Goal: Use online tool/utility: Utilize a website feature to perform a specific function

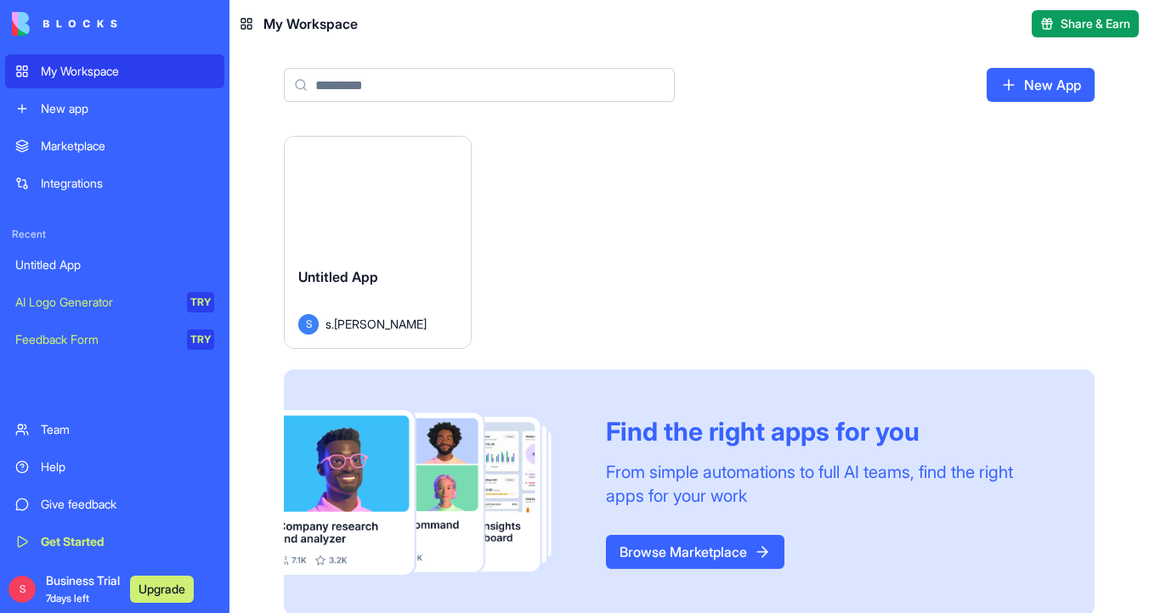
click at [409, 232] on div "Launch" at bounding box center [378, 195] width 186 height 116
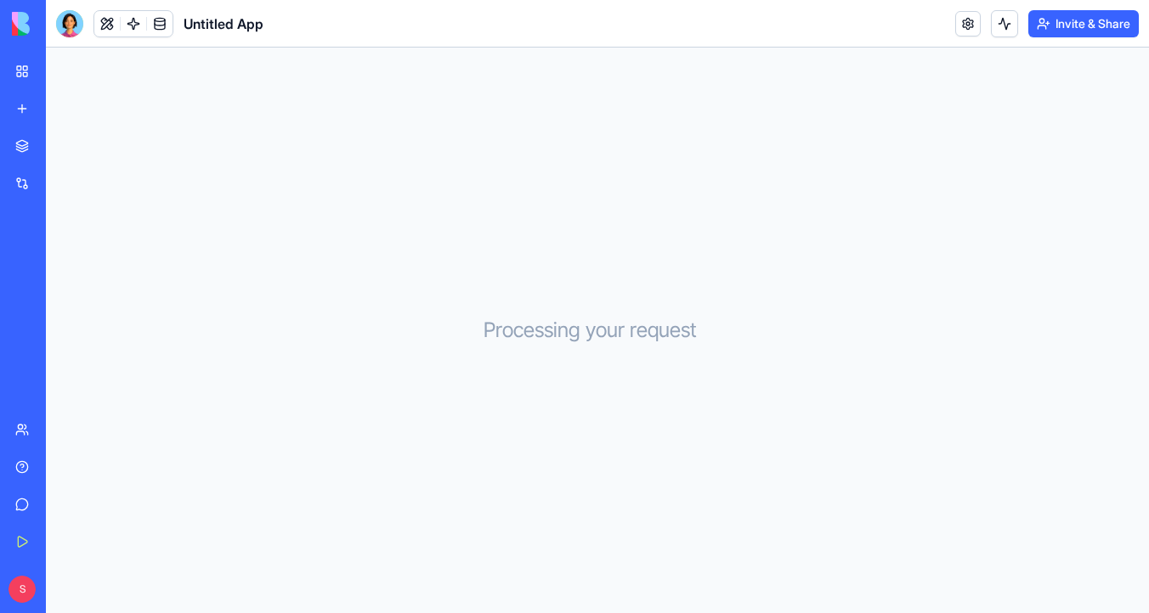
click at [65, 20] on div at bounding box center [69, 23] width 27 height 27
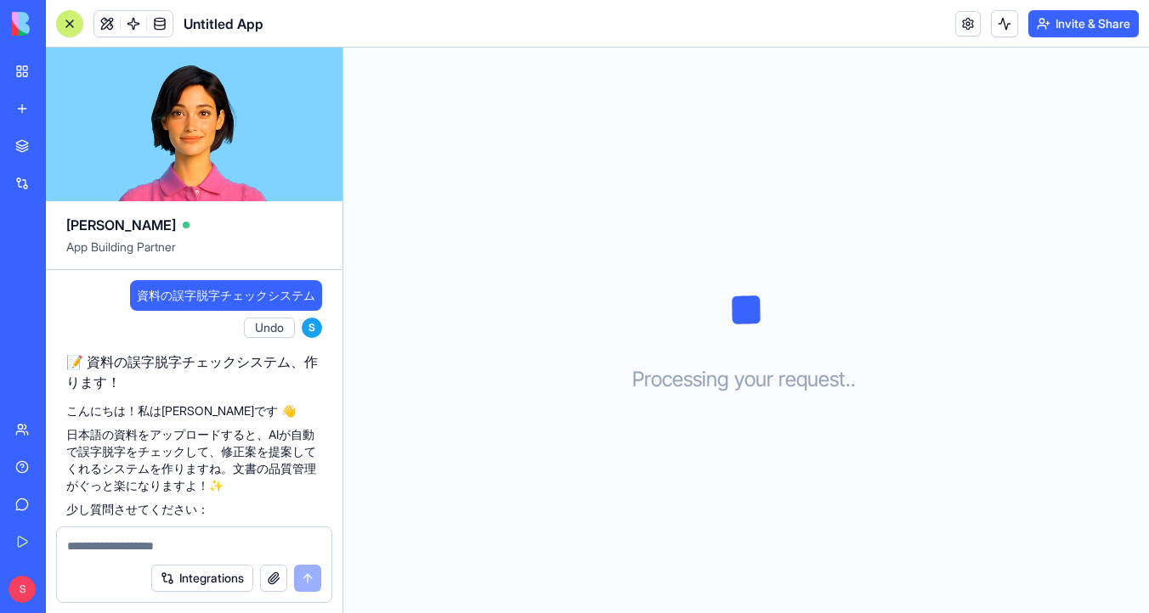
click at [227, 294] on span "資料の誤字脱字チェックシステム" at bounding box center [226, 295] width 178 height 17
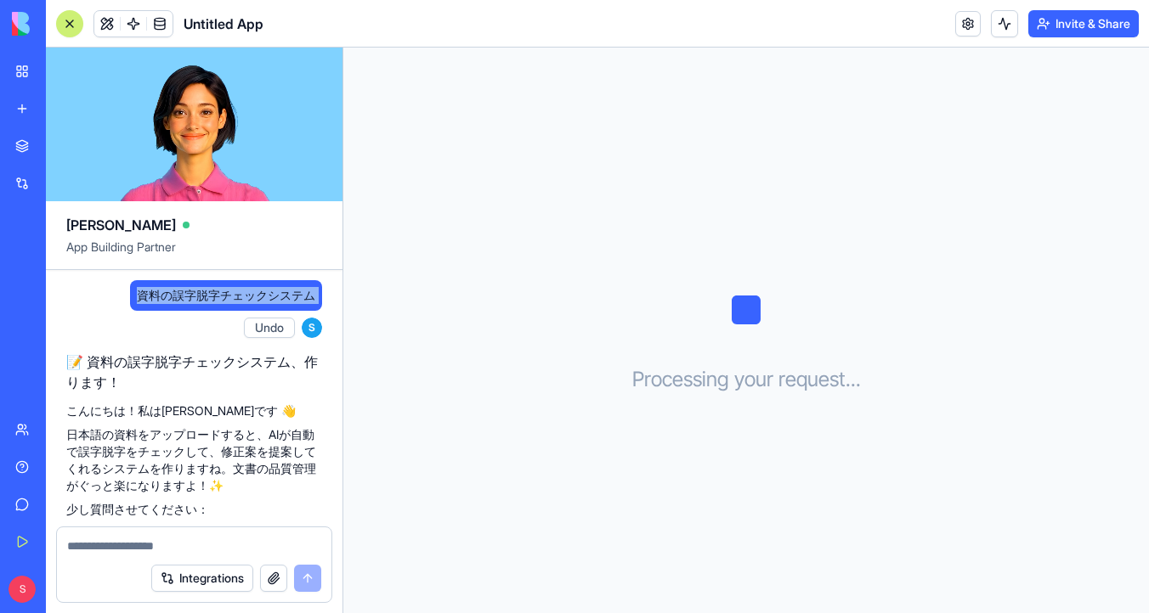
click at [227, 294] on span "資料の誤字脱字チェックシステム" at bounding box center [226, 295] width 178 height 17
copy span "資料の誤字脱字チェックシステム"
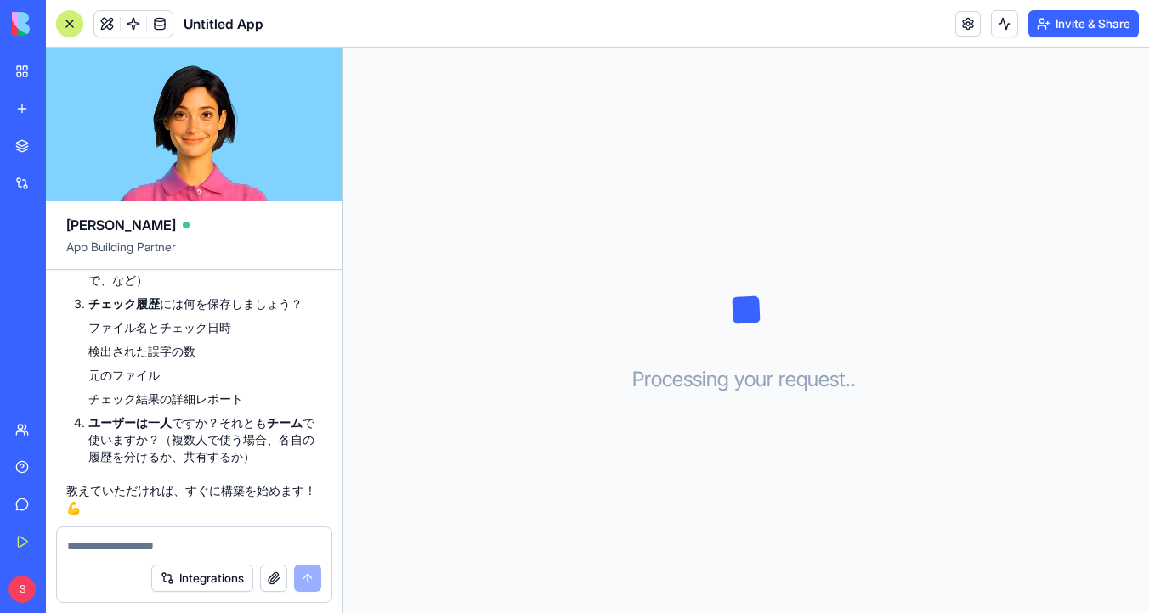
scroll to position [1017, 0]
